Goal: Task Accomplishment & Management: Manage account settings

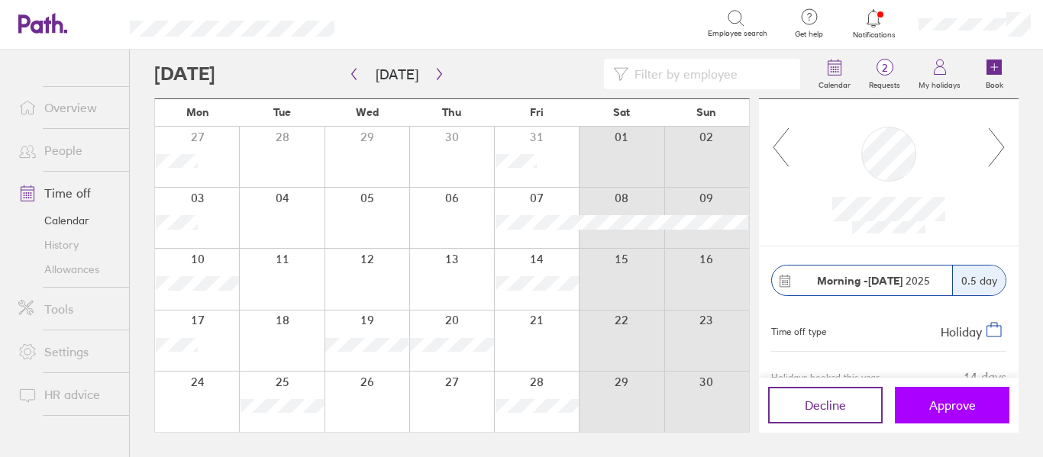
click at [933, 402] on span "Approve" at bounding box center [952, 405] width 47 height 14
click at [937, 407] on span "Approve" at bounding box center [952, 405] width 47 height 14
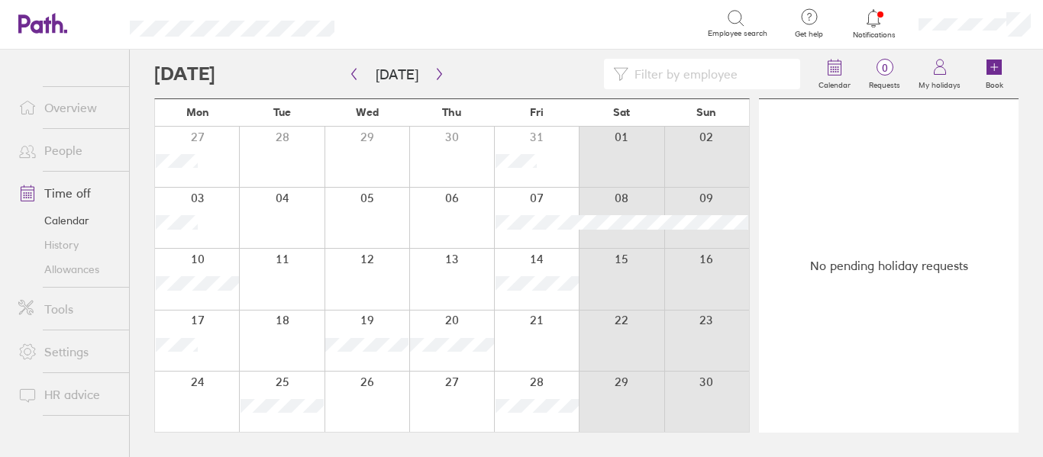
click at [876, 28] on div at bounding box center [874, 18] width 50 height 21
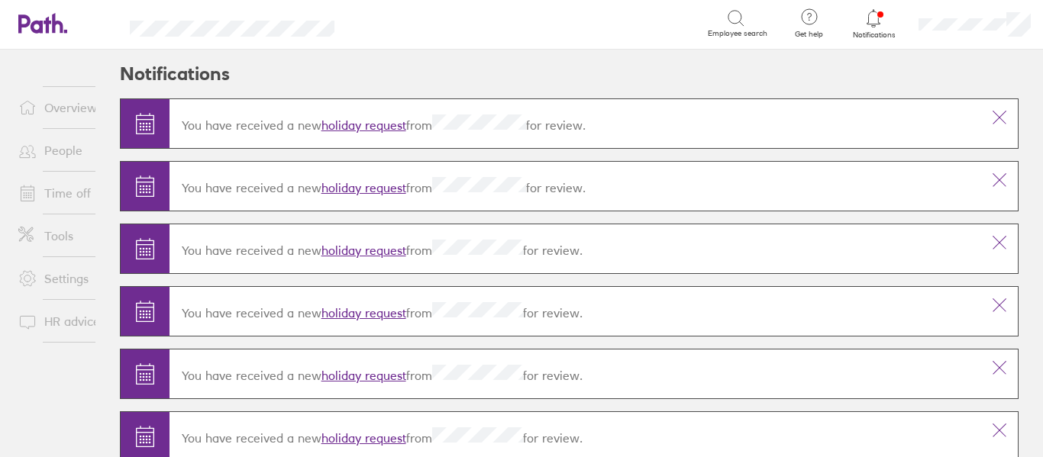
click at [58, 110] on link "Overview" at bounding box center [67, 107] width 123 height 31
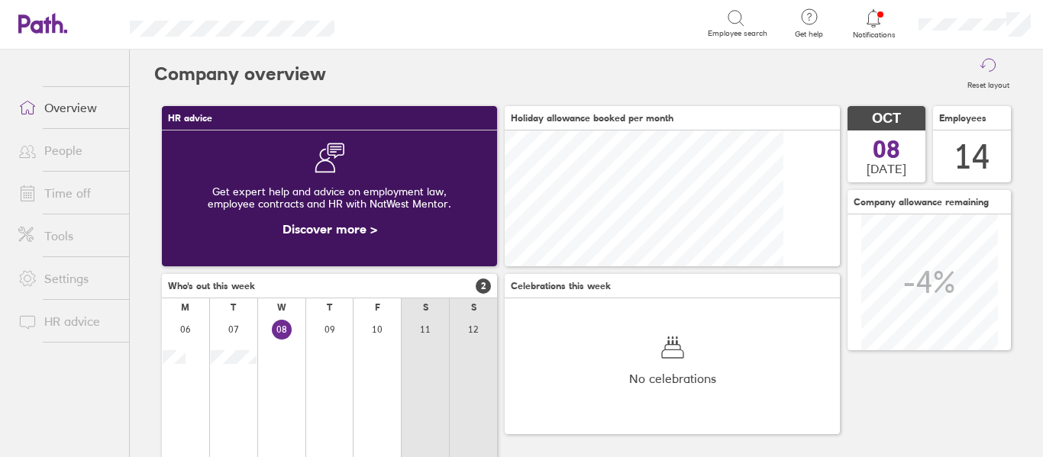
scroll to position [136, 335]
click at [82, 191] on link "Time off" at bounding box center [67, 193] width 123 height 31
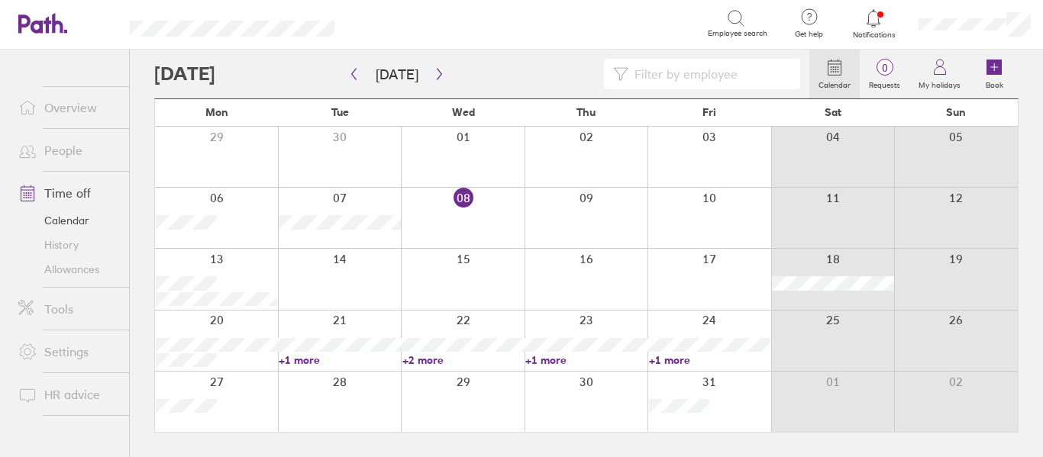
click at [658, 360] on link "+1 more" at bounding box center [709, 360] width 121 height 14
click at [553, 359] on link "+1 more" at bounding box center [585, 360] width 121 height 14
click at [414, 356] on link "+2 more" at bounding box center [462, 360] width 121 height 14
click at [415, 359] on link "+2 more" at bounding box center [462, 360] width 121 height 14
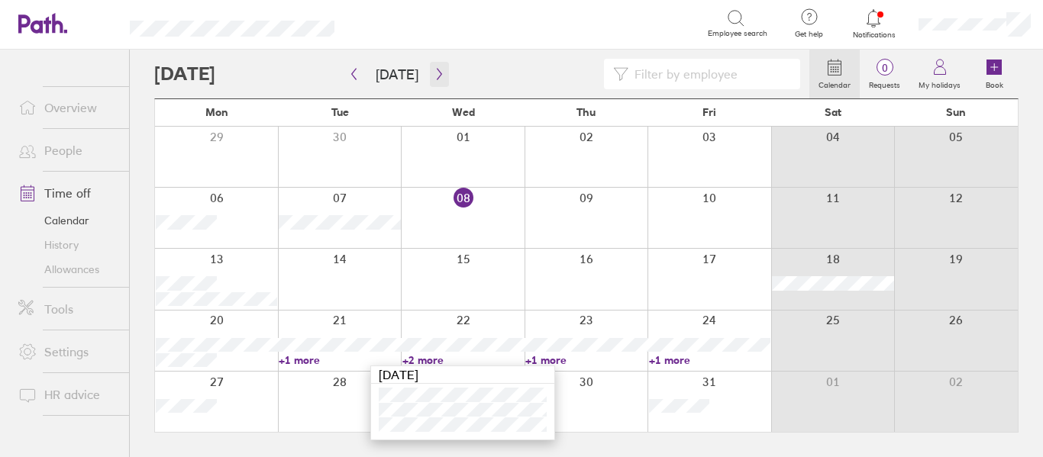
click at [440, 78] on button "button" at bounding box center [439, 74] width 19 height 25
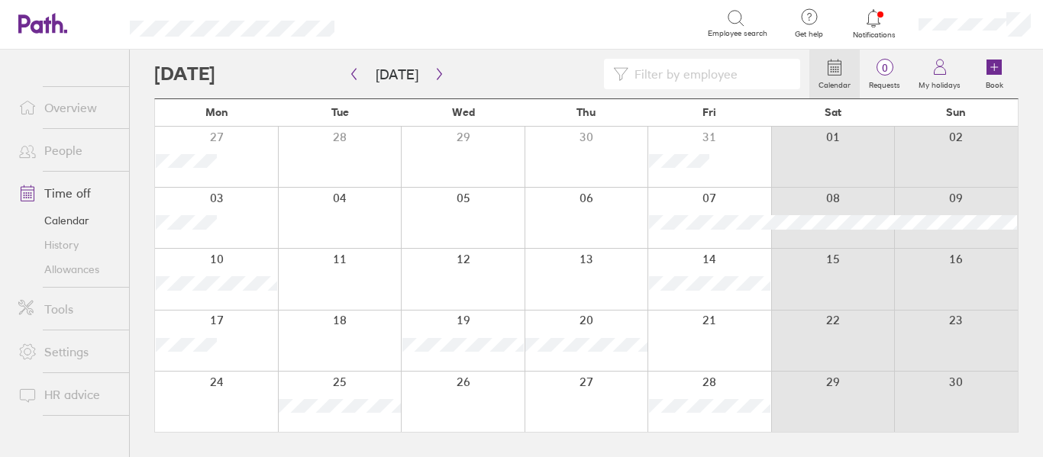
click at [95, 273] on link "Allowances" at bounding box center [67, 269] width 123 height 24
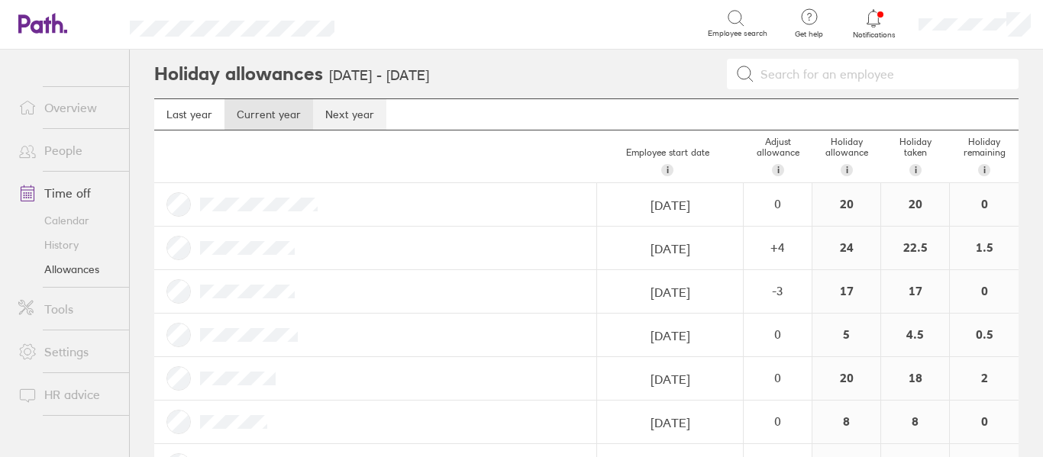
click at [346, 122] on link "Next year" at bounding box center [349, 114] width 73 height 31
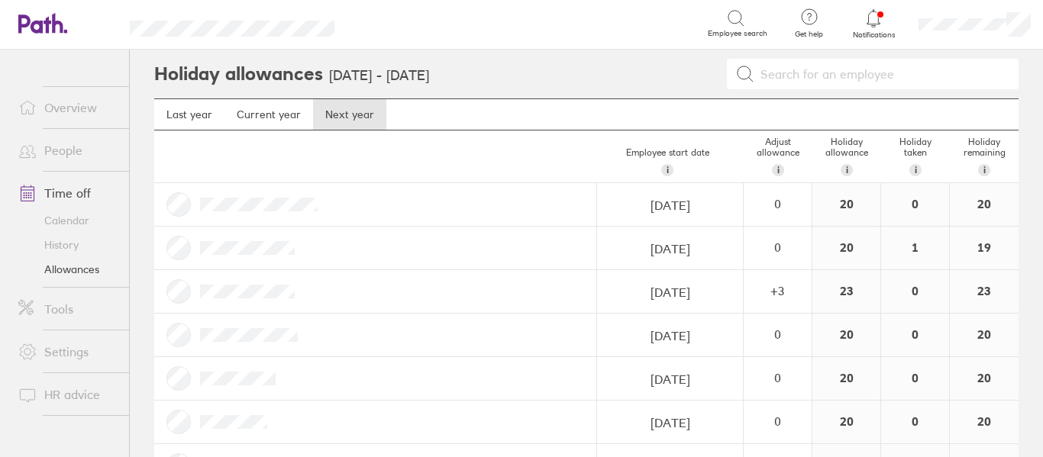
click at [79, 102] on link "Overview" at bounding box center [67, 107] width 123 height 31
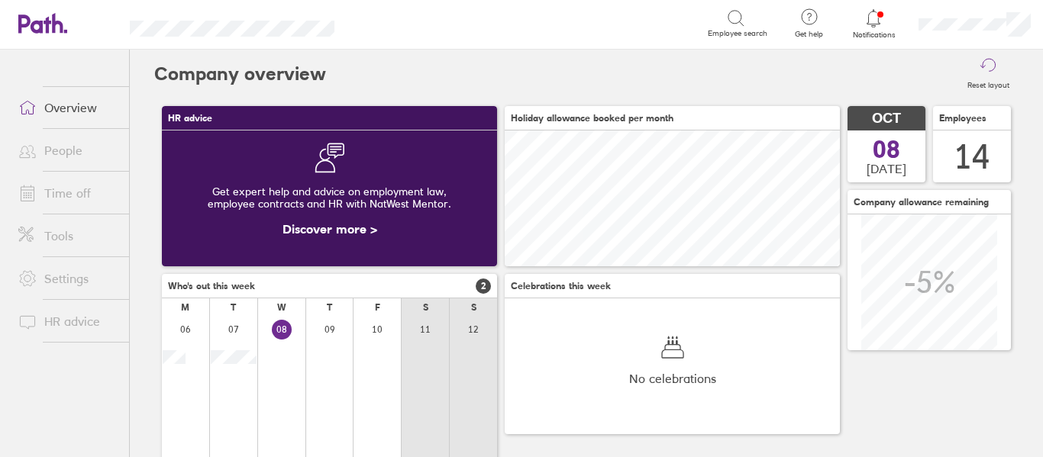
scroll to position [136, 335]
